Goal: Task Accomplishment & Management: Manage account settings

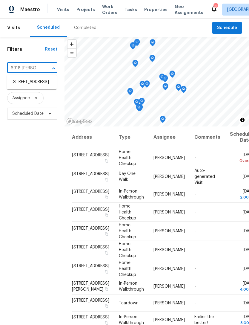
click at [25, 82] on li "[STREET_ADDRESS]" at bounding box center [32, 82] width 50 height 10
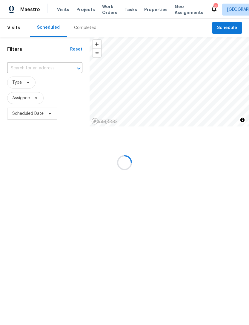
type input "[STREET_ADDRESS]"
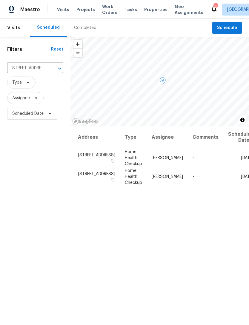
click at [0, 0] on icon at bounding box center [0, 0] width 0 height 0
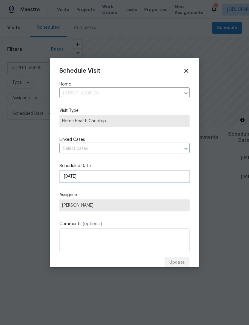
click at [118, 178] on input "[DATE]" at bounding box center [124, 176] width 130 height 12
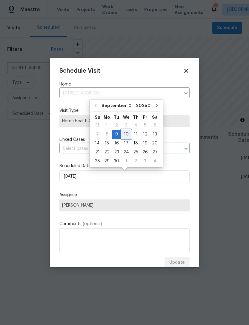
click at [129, 133] on div "10" at bounding box center [126, 134] width 10 height 8
type input "[DATE]"
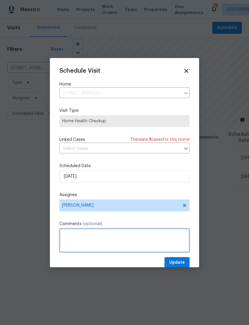
click at [184, 244] on textarea at bounding box center [124, 240] width 130 height 24
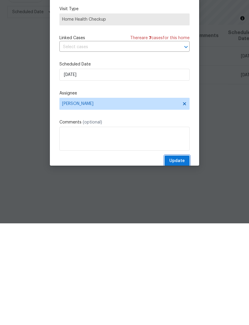
click at [179, 259] on span "Update" at bounding box center [178, 262] width 16 height 7
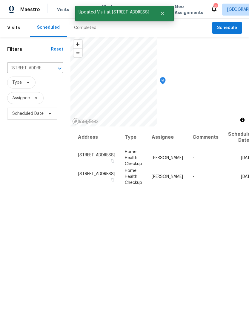
scroll to position [0, 0]
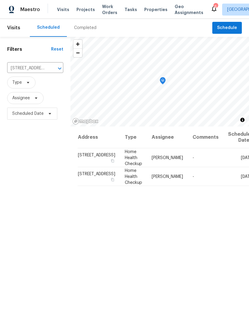
click at [49, 69] on icon "Clear" at bounding box center [52, 68] width 6 height 6
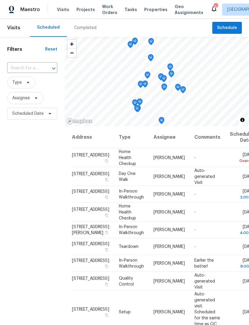
click at [26, 70] on input "text" at bounding box center [23, 68] width 33 height 9
type input "7748"
click at [21, 84] on li "[STREET_ADDRESS]" at bounding box center [32, 82] width 50 height 10
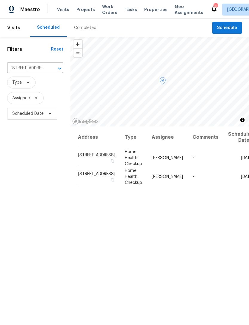
click at [0, 0] on span at bounding box center [0, 0] width 0 height 0
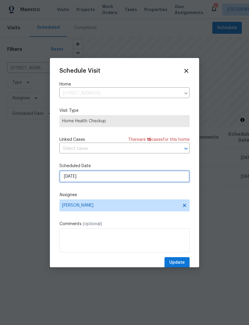
click at [120, 180] on input "[DATE]" at bounding box center [124, 176] width 130 height 12
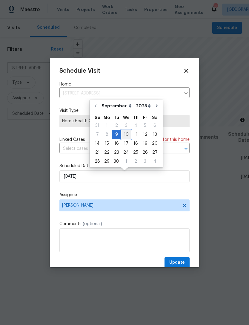
click at [126, 135] on div "10" at bounding box center [126, 134] width 10 height 8
type input "[DATE]"
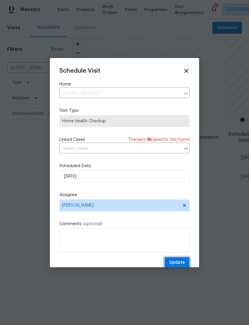
click at [182, 263] on span "Update" at bounding box center [178, 262] width 16 height 7
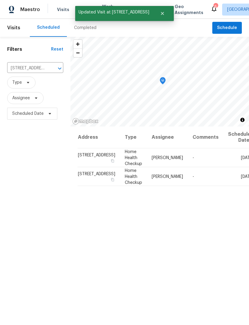
click at [49, 70] on icon "Clear" at bounding box center [52, 68] width 6 height 6
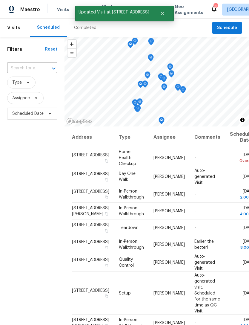
click at [25, 67] on input "text" at bounding box center [23, 68] width 33 height 9
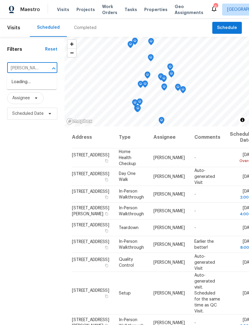
type input "[PERSON_NAME]"
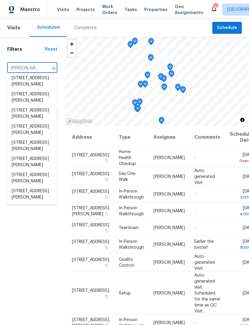
scroll to position [47, 0]
click at [33, 196] on li "[STREET_ADDRESS][PERSON_NAME]" at bounding box center [32, 194] width 50 height 16
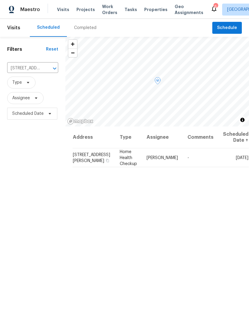
click at [0, 0] on icon at bounding box center [0, 0] width 0 height 0
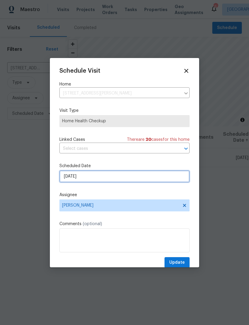
click at [116, 181] on input "[DATE]" at bounding box center [124, 176] width 130 height 12
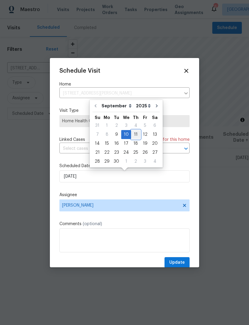
click at [136, 134] on div "11" at bounding box center [135, 134] width 9 height 8
type input "[DATE]"
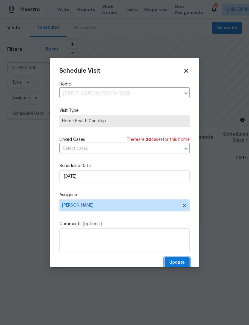
click at [183, 260] on span "Update" at bounding box center [178, 262] width 16 height 7
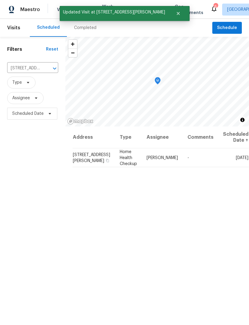
click at [45, 69] on icon "Clear" at bounding box center [47, 69] width 4 height 4
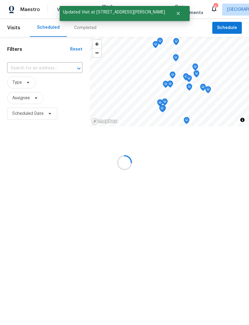
click at [26, 69] on input "text" at bounding box center [36, 68] width 59 height 9
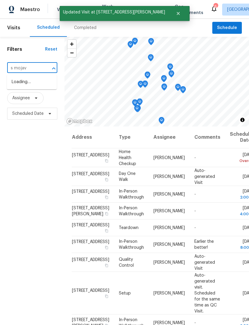
type input "s mojave"
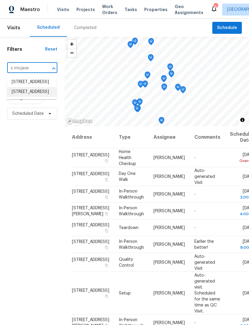
click at [31, 97] on li "[STREET_ADDRESS]" at bounding box center [32, 92] width 50 height 10
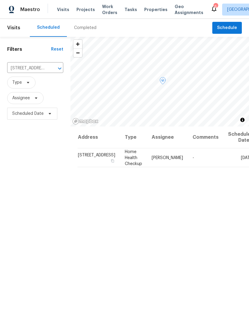
click at [0, 0] on icon at bounding box center [0, 0] width 0 height 0
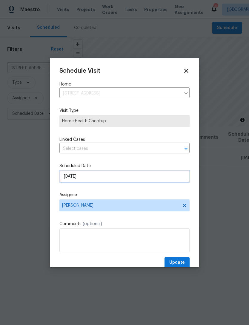
click at [105, 178] on input "[DATE]" at bounding box center [124, 176] width 130 height 12
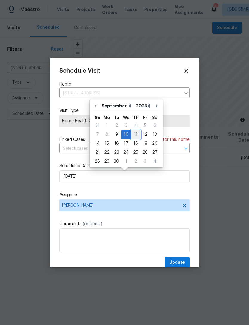
click at [134, 134] on div "11" at bounding box center [135, 134] width 9 height 8
type input "[DATE]"
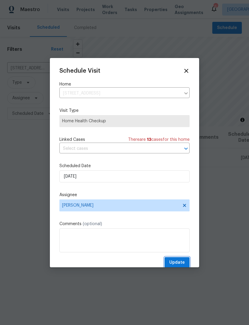
click at [187, 265] on button "Update" at bounding box center [177, 262] width 25 height 11
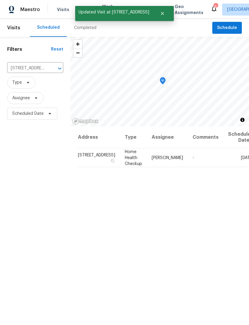
click at [50, 69] on icon "Clear" at bounding box center [52, 69] width 4 height 4
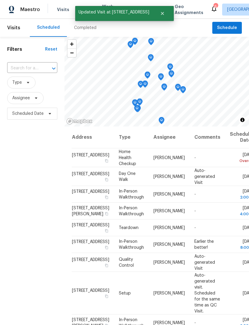
click at [25, 68] on input "text" at bounding box center [23, 68] width 33 height 9
type input "[PERSON_NAME] blvd"
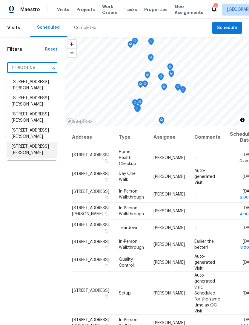
click at [29, 158] on li "[STREET_ADDRESS][PERSON_NAME]" at bounding box center [32, 150] width 50 height 16
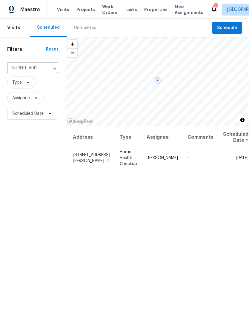
click at [0, 0] on icon at bounding box center [0, 0] width 0 height 0
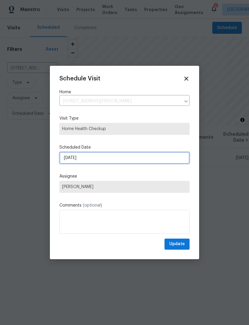
click at [112, 164] on input "[DATE]" at bounding box center [124, 158] width 130 height 12
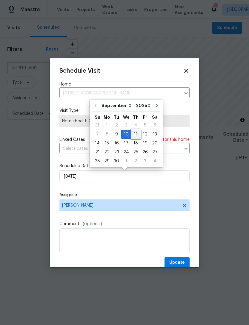
click at [135, 135] on div "11" at bounding box center [135, 134] width 9 height 8
type input "[DATE]"
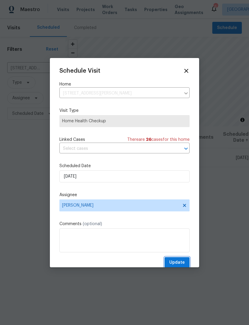
click at [180, 264] on span "Update" at bounding box center [178, 262] width 16 height 7
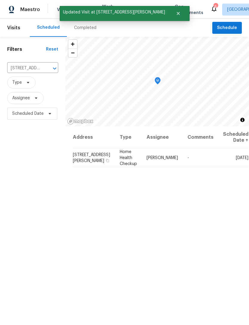
click at [33, 69] on input "[STREET_ADDRESS][PERSON_NAME]" at bounding box center [24, 68] width 34 height 9
type input "diamond care"
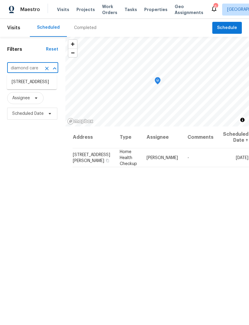
click at [32, 87] on li "[STREET_ADDRESS]" at bounding box center [32, 82] width 50 height 10
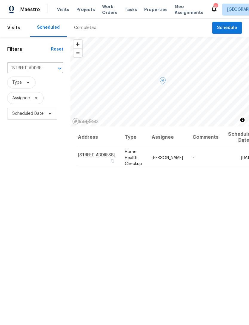
click at [0, 0] on icon at bounding box center [0, 0] width 0 height 0
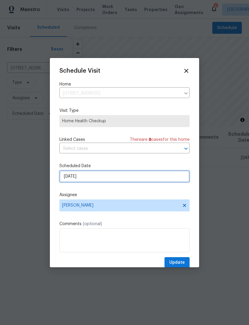
click at [125, 181] on input "[DATE]" at bounding box center [124, 176] width 130 height 12
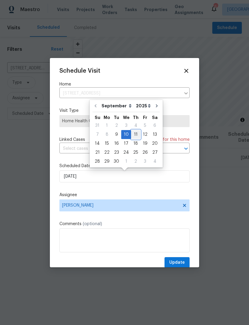
click at [134, 134] on div "11" at bounding box center [135, 134] width 9 height 8
type input "[DATE]"
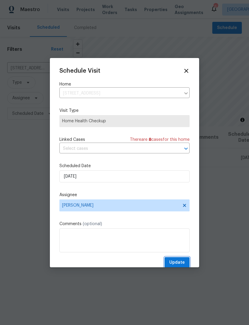
click at [182, 262] on span "Update" at bounding box center [178, 262] width 16 height 7
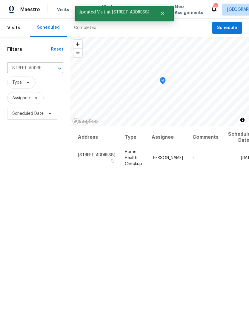
click at [49, 68] on icon "Clear" at bounding box center [52, 68] width 6 height 6
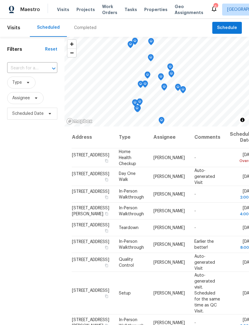
click at [30, 69] on input "text" at bounding box center [23, 68] width 33 height 9
type input "2"
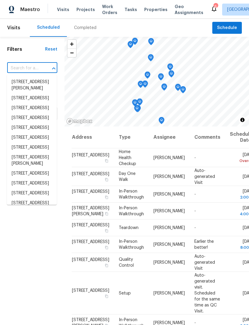
click at [15, 217] on div "Filters Reset ​ Type Assignee Scheduled Date" at bounding box center [32, 212] width 65 height 350
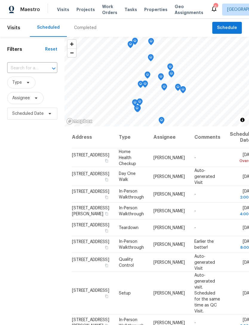
click at [22, 70] on input "text" at bounding box center [23, 68] width 33 height 9
type input "2005 font"
click at [24, 84] on li "[STREET_ADDRESS]" at bounding box center [32, 82] width 50 height 10
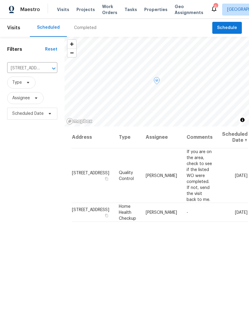
click at [0, 0] on icon at bounding box center [0, 0] width 0 height 0
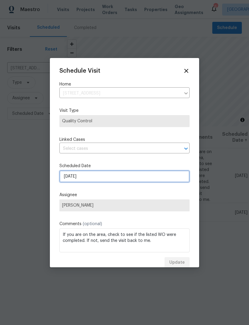
click at [115, 179] on input "[DATE]" at bounding box center [124, 176] width 130 height 12
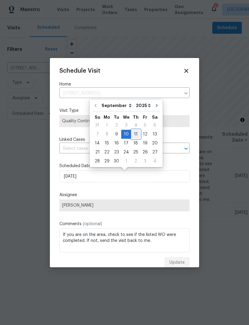
click at [136, 134] on div "11" at bounding box center [135, 134] width 9 height 8
type input "[DATE]"
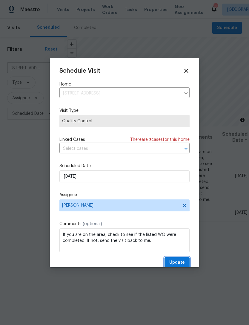
click at [186, 259] on button "Update" at bounding box center [177, 262] width 25 height 11
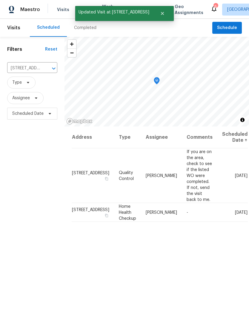
click at [47, 70] on icon "Clear" at bounding box center [46, 69] width 4 height 4
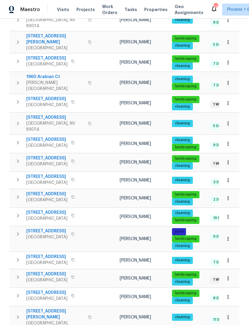
scroll to position [276, 0]
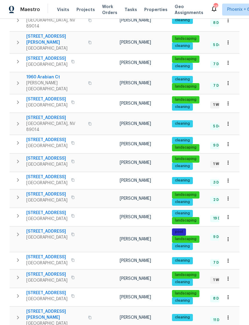
click at [234, 309] on body "Maestro Visits Projects Work Orders Tasks Properties Geo Assignments 26 Phoenix…" at bounding box center [124, 162] width 249 height 325
click at [229, 309] on li "100" at bounding box center [231, 309] width 28 height 18
type input "100"
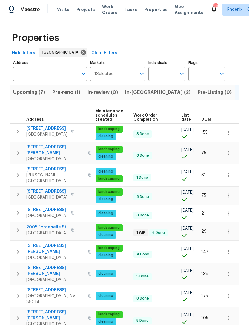
scroll to position [0, 77]
click at [207, 118] on span "DOM" at bounding box center [207, 119] width 10 height 4
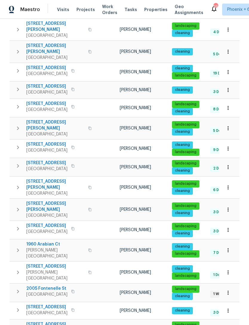
scroll to position [389, 0]
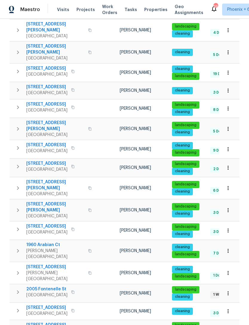
click at [232, 102] on button "button" at bounding box center [228, 108] width 13 height 13
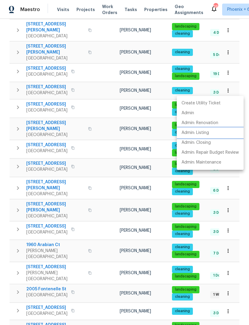
click at [194, 134] on p "Admin: Listing" at bounding box center [196, 133] width 28 height 6
